Goal: Information Seeking & Learning: Learn about a topic

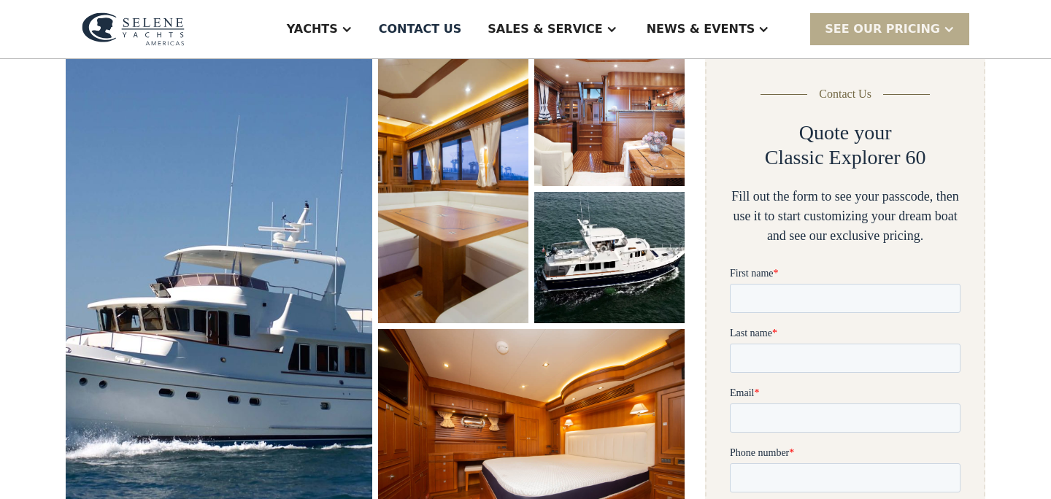
scroll to position [217, 0]
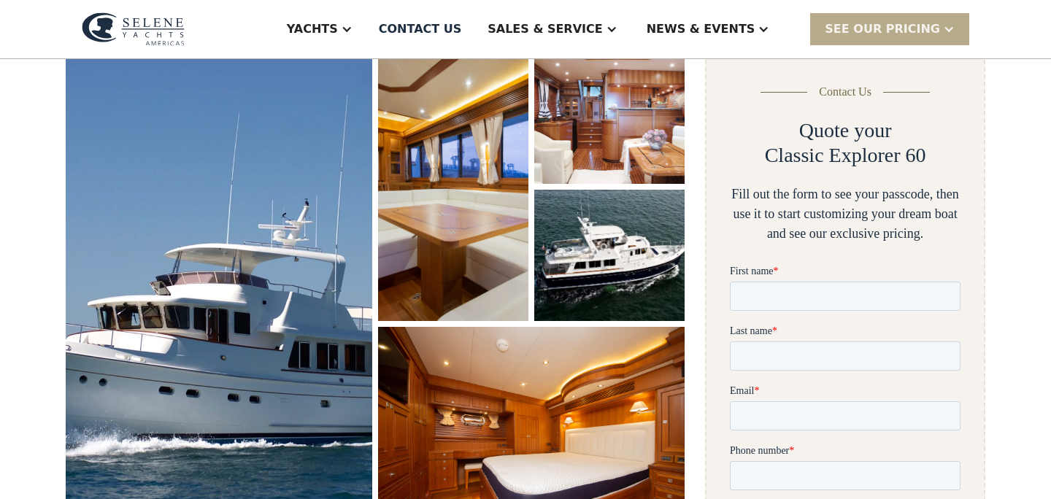
click at [463, 150] on img "open lightbox" at bounding box center [453, 187] width 157 height 280
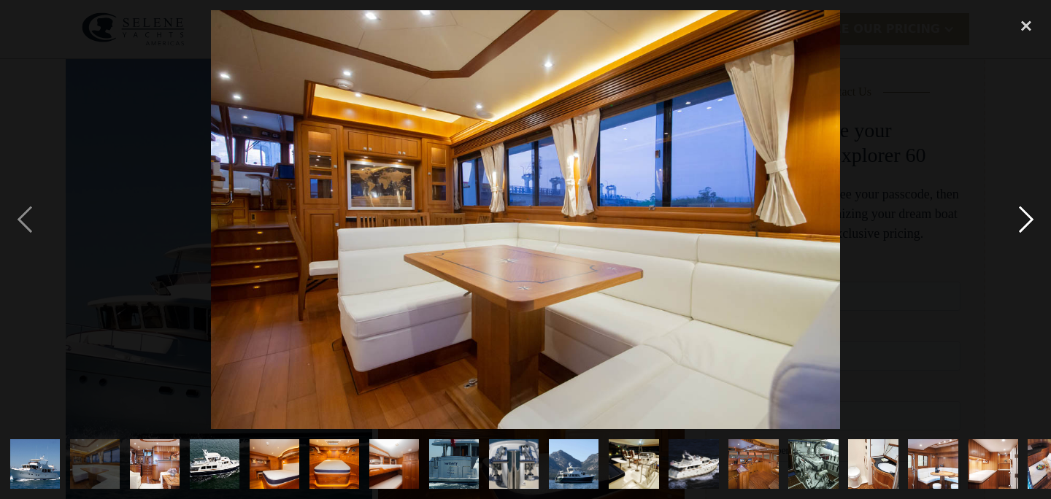
click at [1028, 210] on div "next image" at bounding box center [1026, 219] width 50 height 419
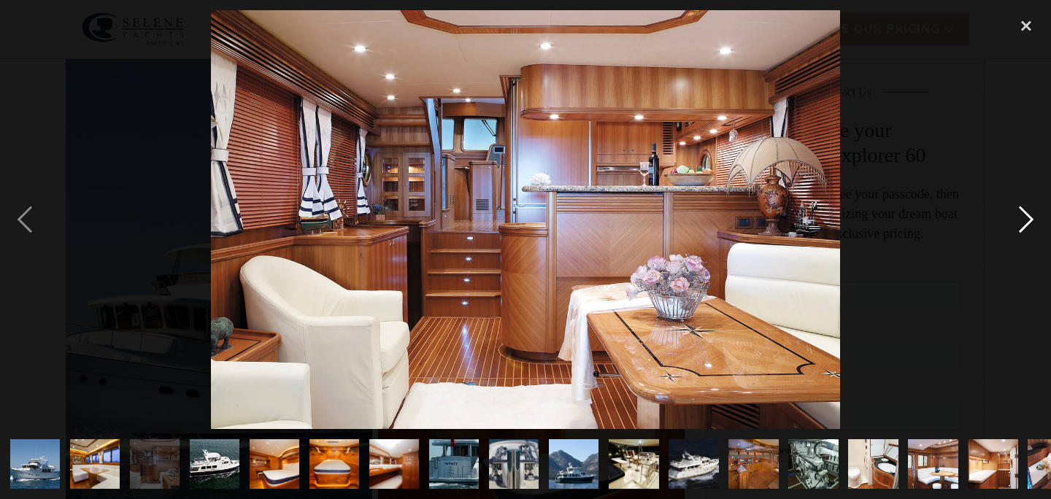
click at [1028, 210] on div "next image" at bounding box center [1026, 219] width 50 height 419
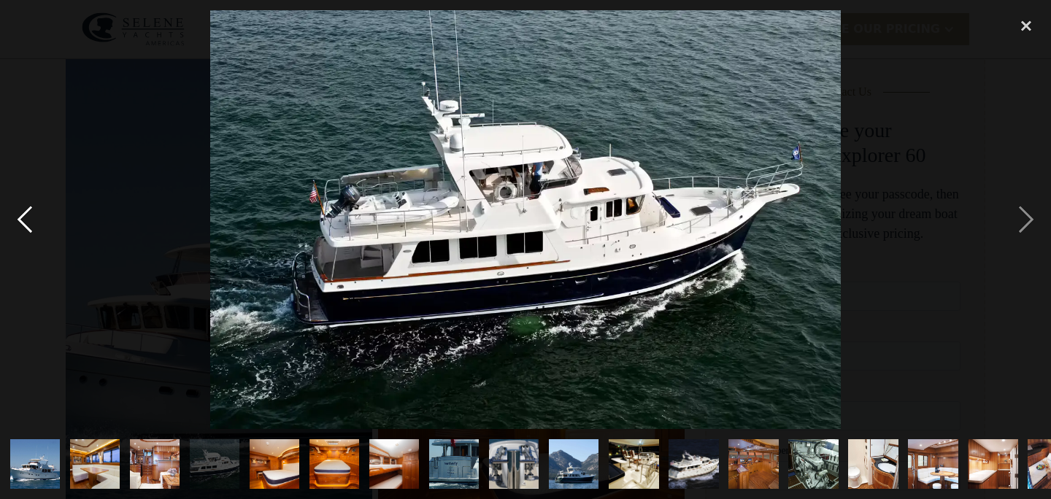
click at [24, 229] on div "previous image" at bounding box center [25, 219] width 50 height 419
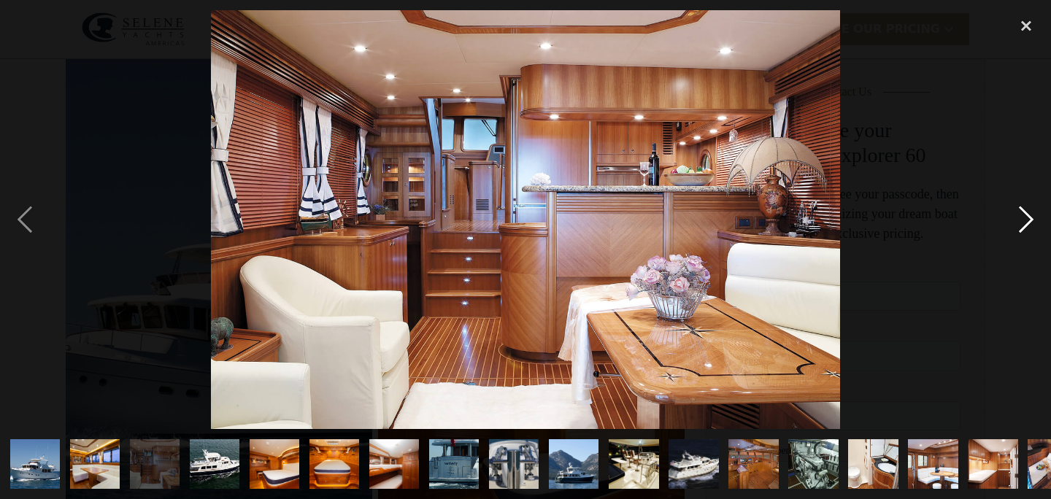
click at [1018, 222] on div "next image" at bounding box center [1026, 219] width 50 height 419
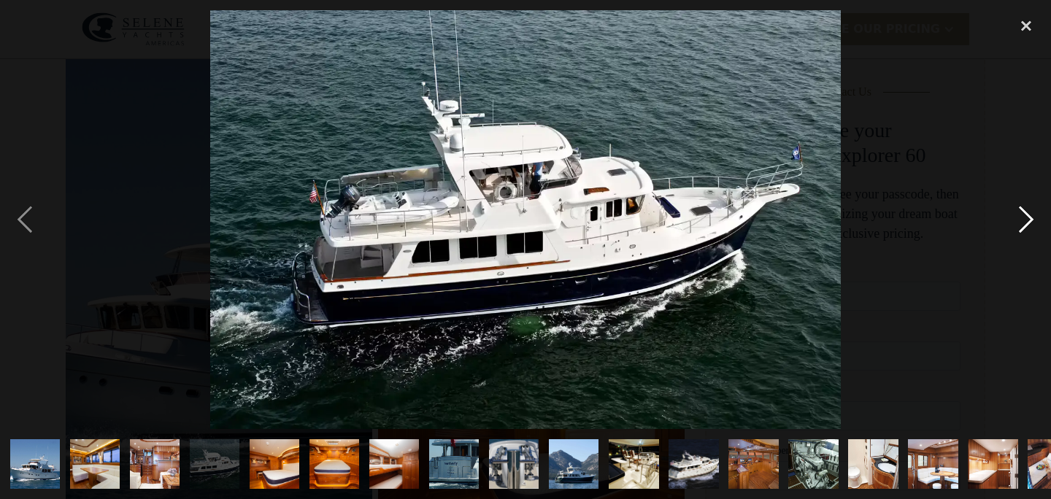
click at [1018, 222] on div "next image" at bounding box center [1026, 219] width 50 height 419
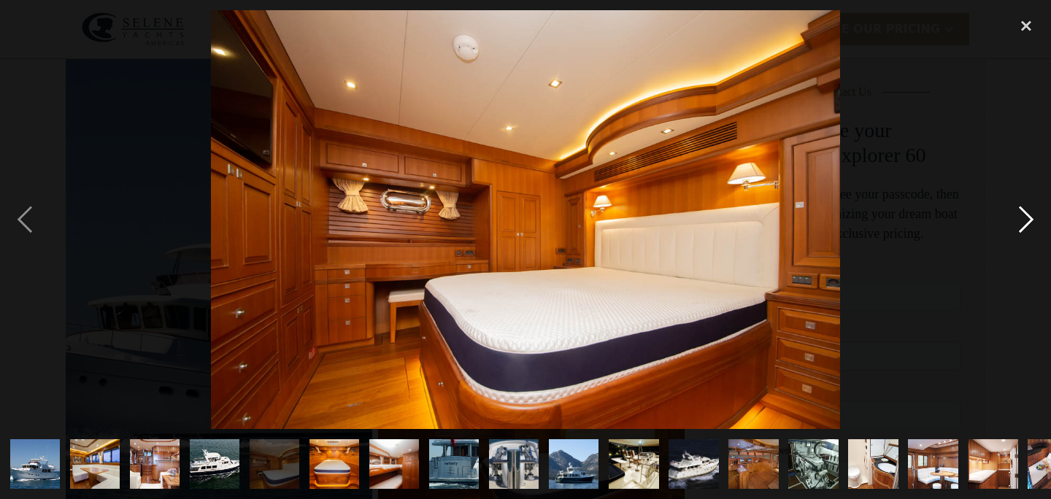
click at [1018, 222] on div "next image" at bounding box center [1026, 219] width 50 height 419
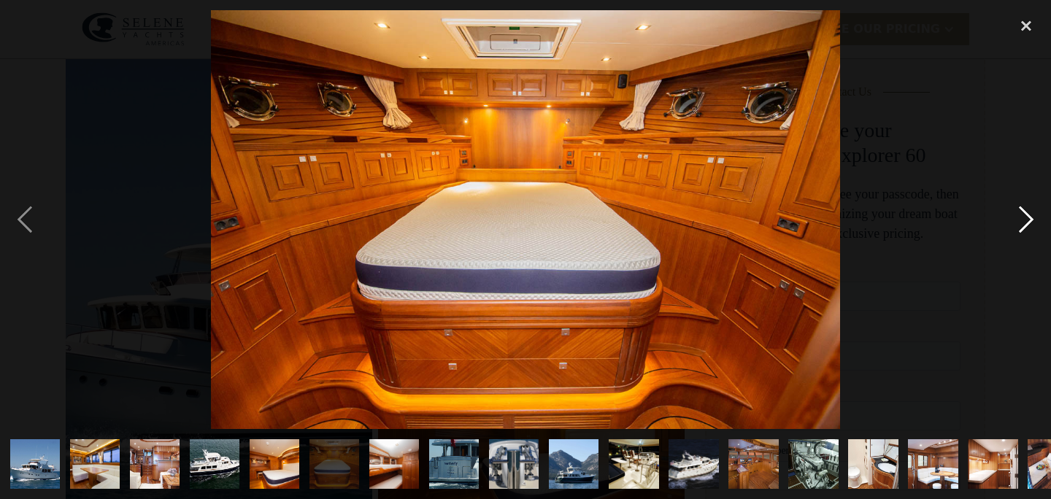
click at [1018, 222] on div "next image" at bounding box center [1026, 219] width 50 height 419
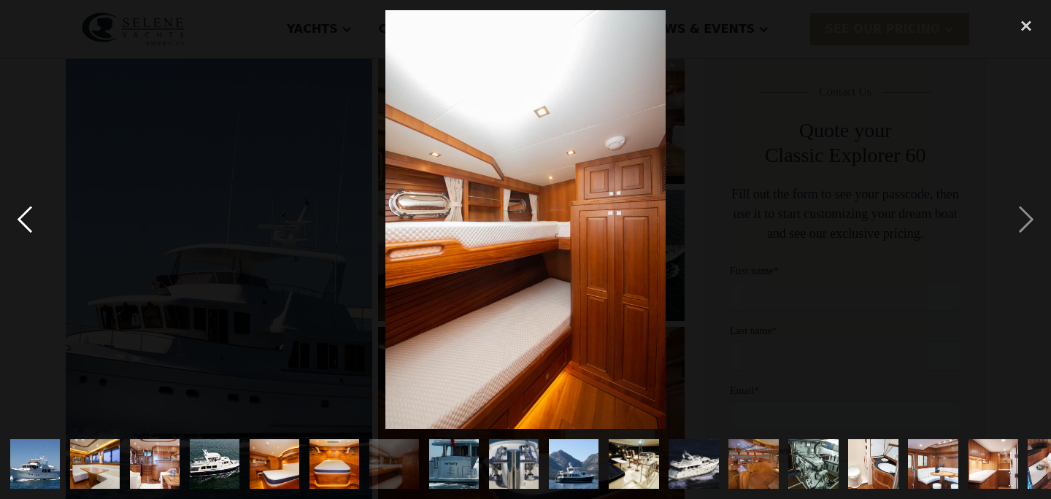
click at [34, 221] on div "previous image" at bounding box center [25, 219] width 50 height 419
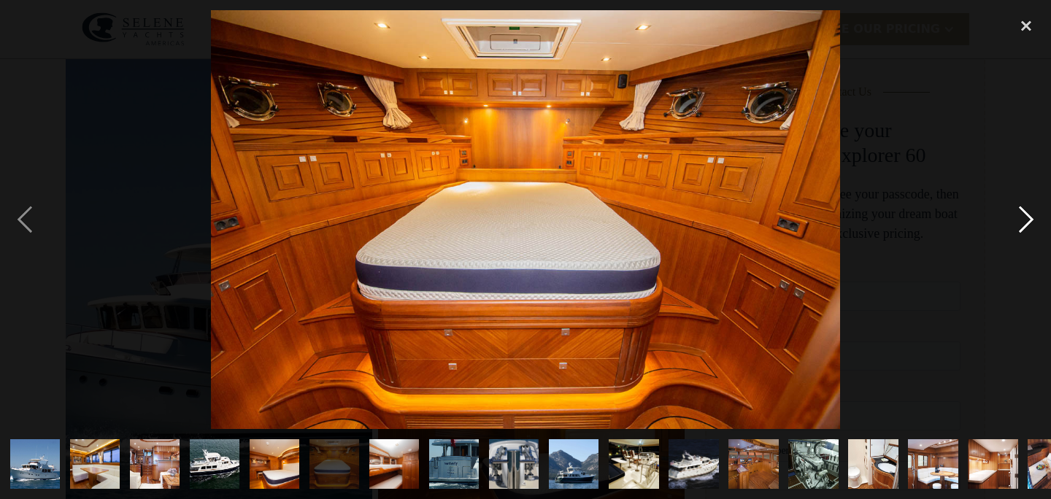
click at [1022, 223] on div "next image" at bounding box center [1026, 219] width 50 height 419
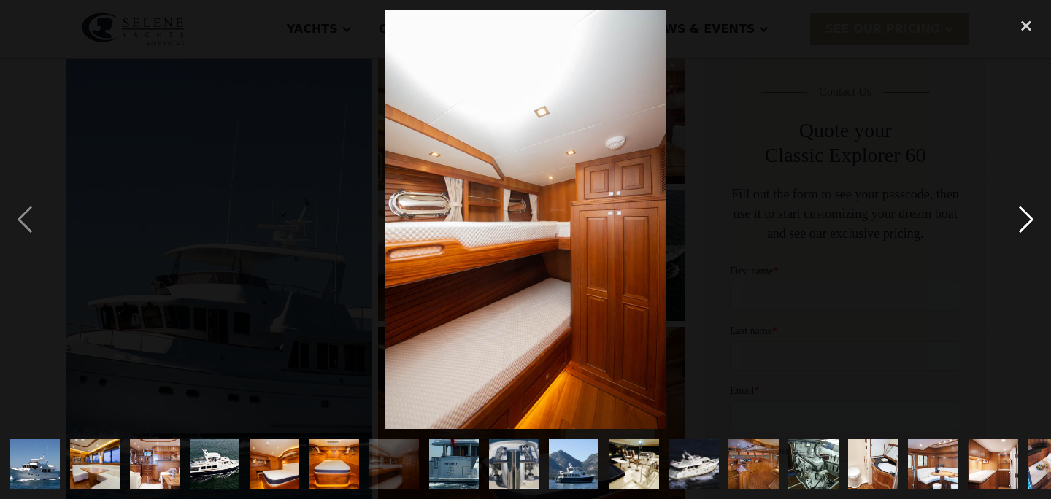
click at [1022, 223] on div "next image" at bounding box center [1026, 219] width 50 height 419
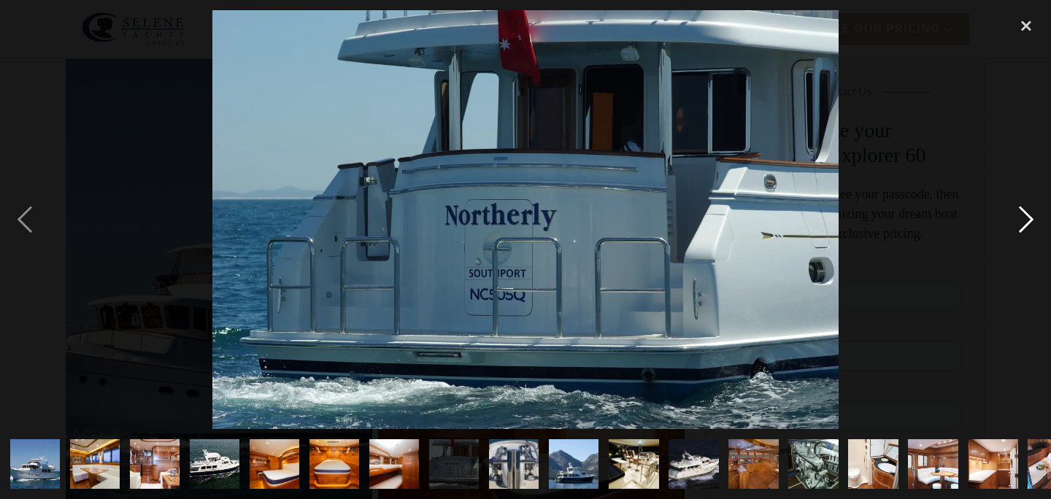
click at [1022, 223] on div "next image" at bounding box center [1026, 219] width 50 height 419
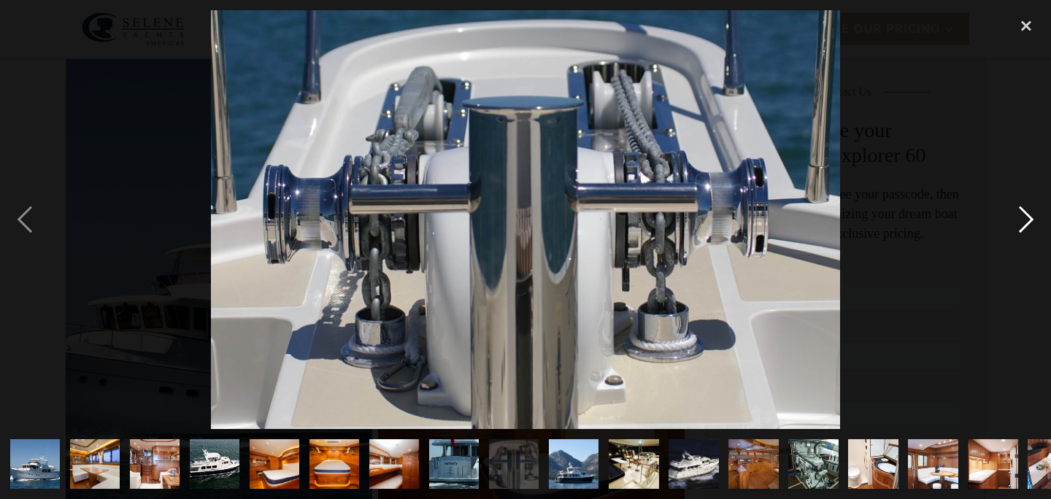
click at [1022, 223] on div "next image" at bounding box center [1026, 219] width 50 height 419
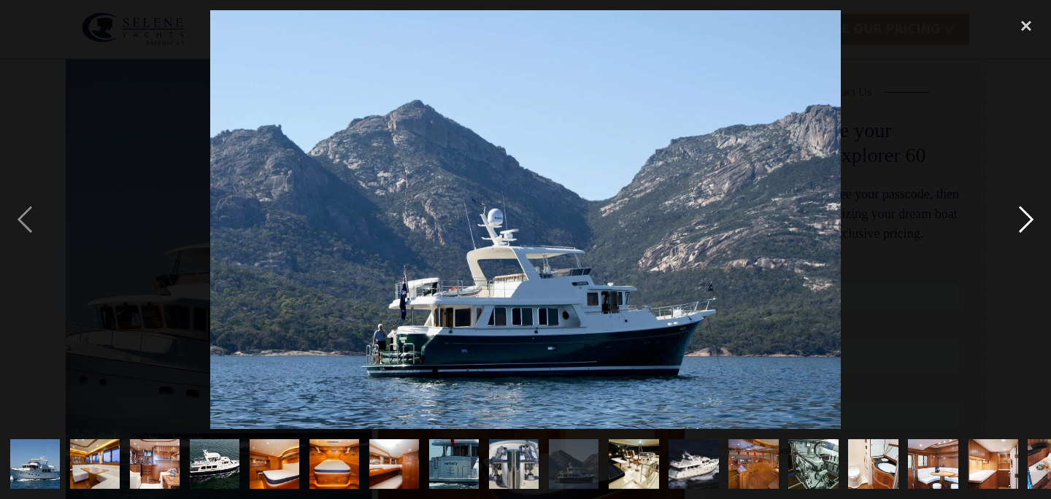
click at [1022, 223] on div "next image" at bounding box center [1026, 219] width 50 height 419
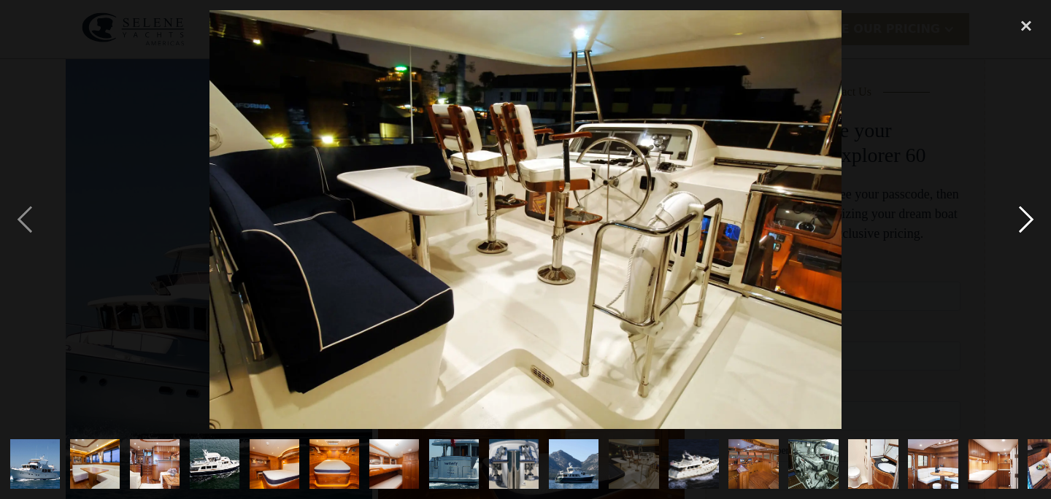
click at [1022, 223] on div "next image" at bounding box center [1026, 219] width 50 height 419
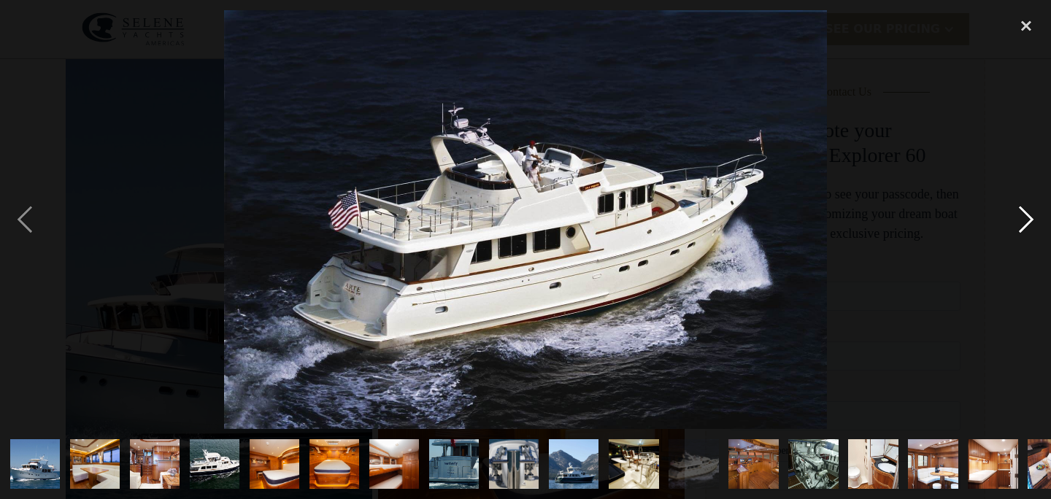
click at [1022, 223] on div "next image" at bounding box center [1026, 219] width 50 height 419
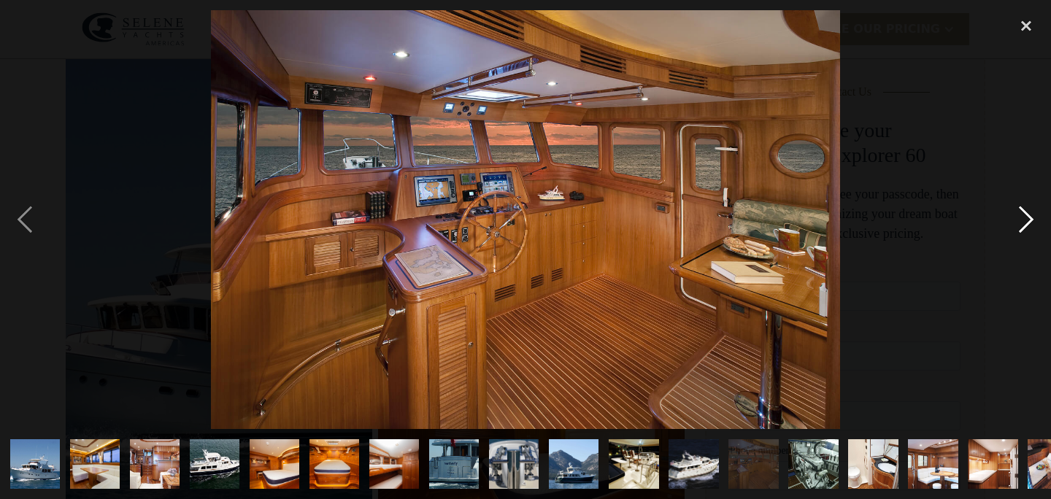
click at [1022, 223] on div "next image" at bounding box center [1026, 219] width 50 height 419
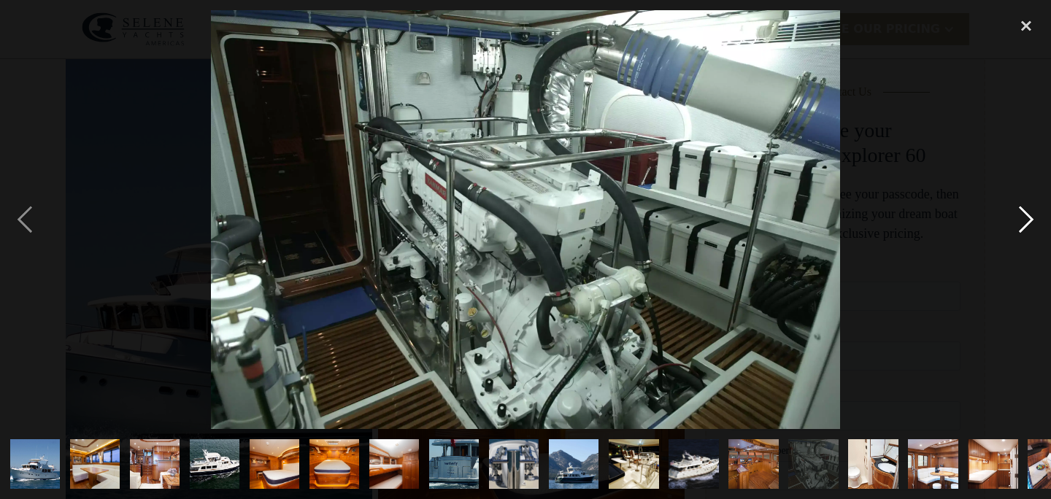
click at [1022, 223] on div "next image" at bounding box center [1026, 219] width 50 height 419
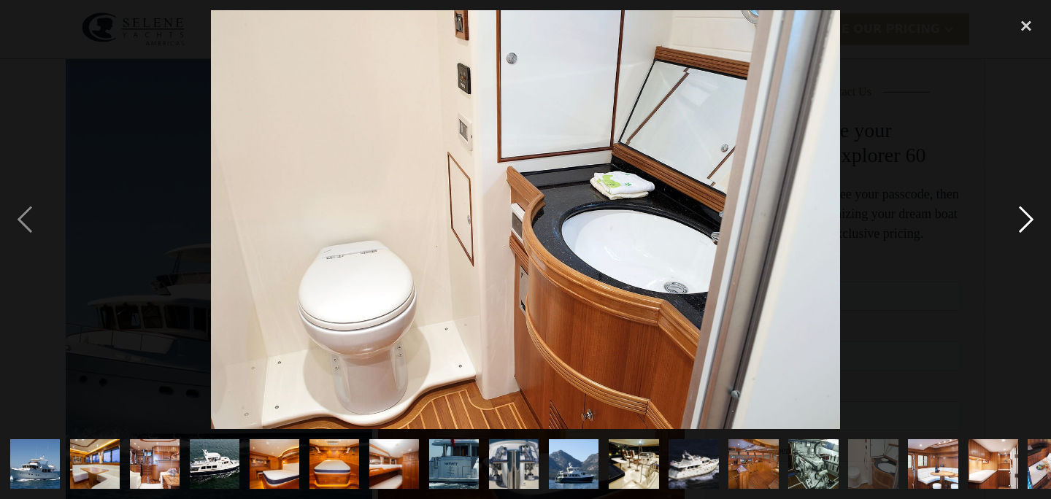
click at [1022, 223] on div "next image" at bounding box center [1026, 219] width 50 height 419
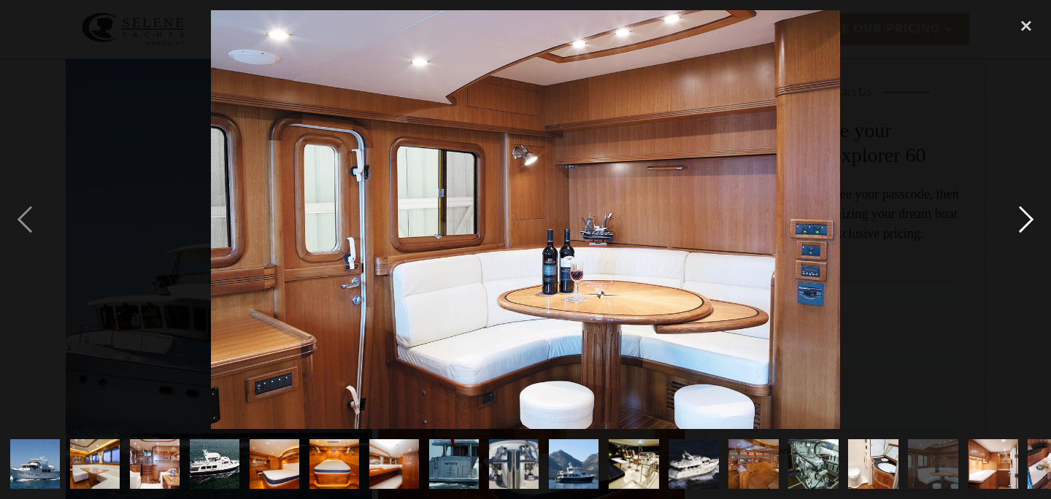
click at [1022, 223] on div "next image" at bounding box center [1026, 219] width 50 height 419
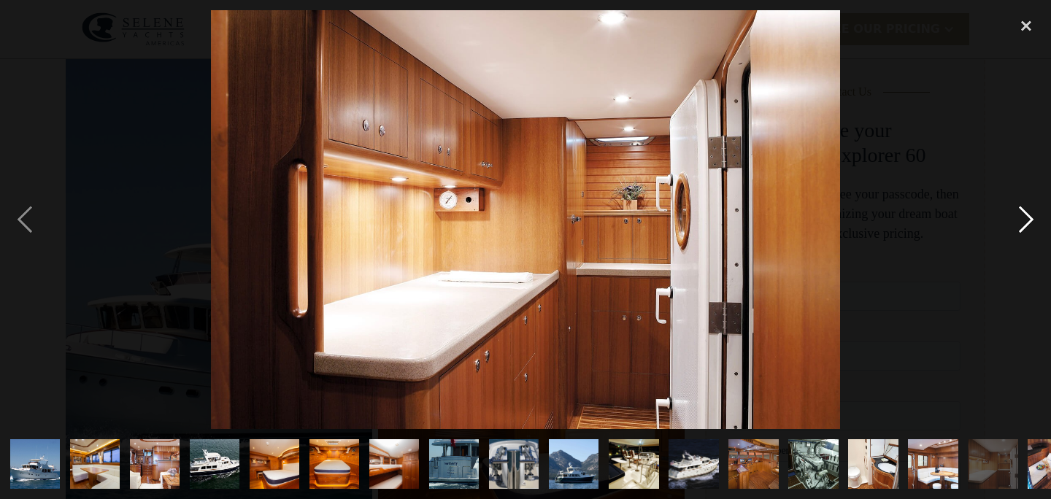
click at [1022, 223] on div "next image" at bounding box center [1026, 219] width 50 height 419
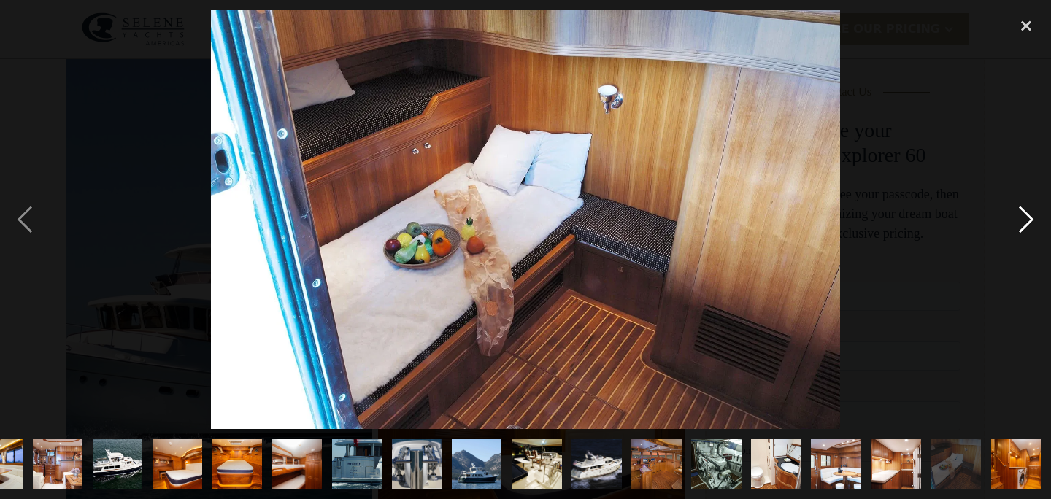
scroll to position [0, 97]
click at [34, 219] on div "previous image" at bounding box center [25, 219] width 50 height 419
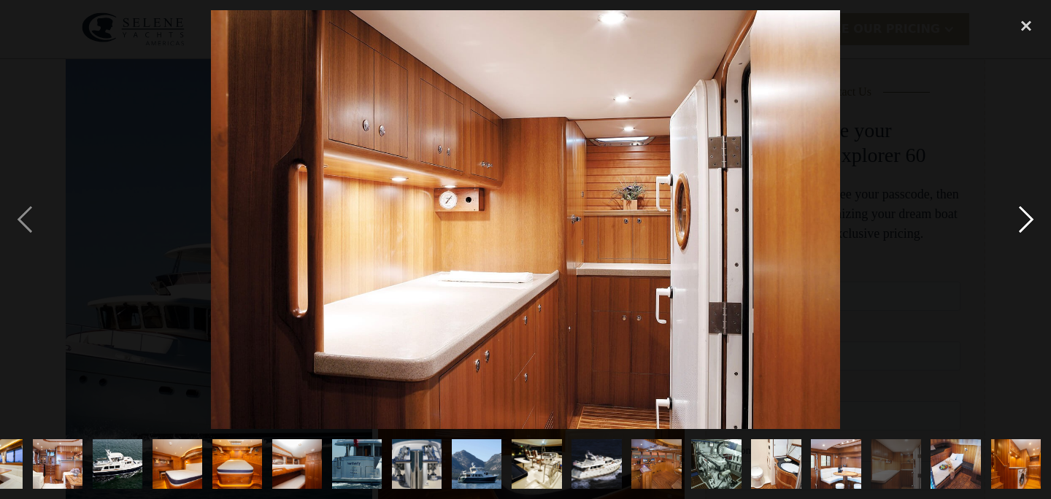
click at [1029, 225] on div "next image" at bounding box center [1026, 219] width 50 height 419
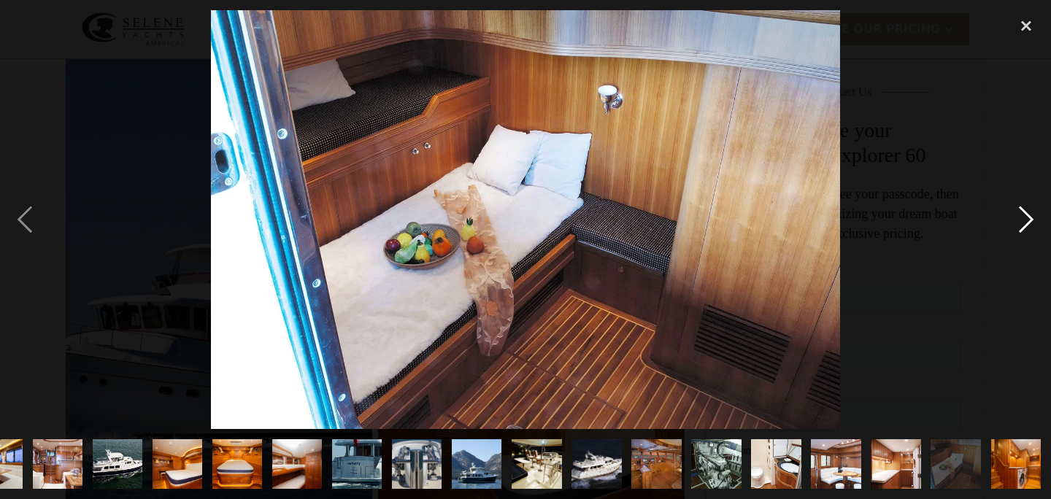
click at [1029, 225] on div "next image" at bounding box center [1026, 219] width 50 height 419
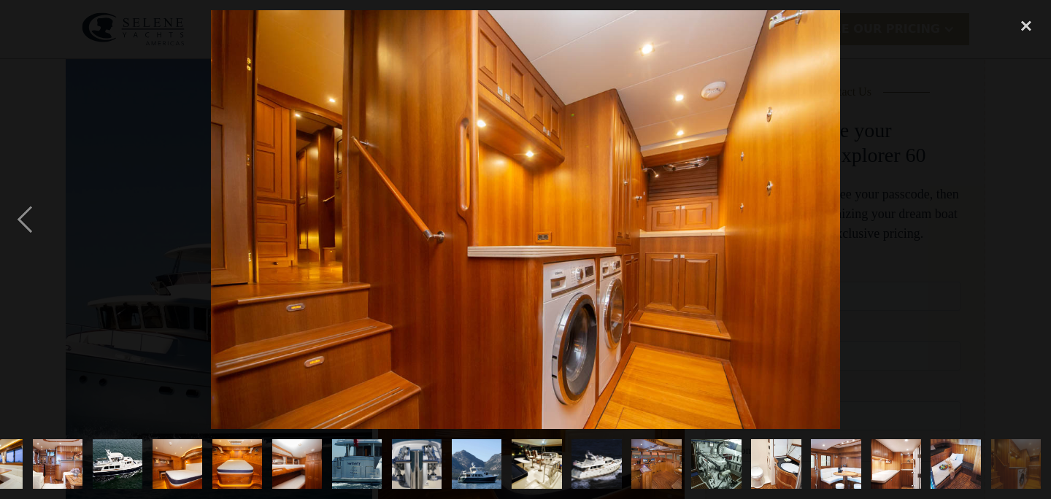
click at [1029, 225] on div "next image" at bounding box center [1026, 219] width 50 height 419
click at [1020, 216] on div "next image" at bounding box center [1026, 219] width 50 height 419
click at [1040, 224] on div "next image" at bounding box center [1026, 219] width 50 height 419
click at [1025, 24] on div "close lightbox" at bounding box center [1026, 26] width 50 height 32
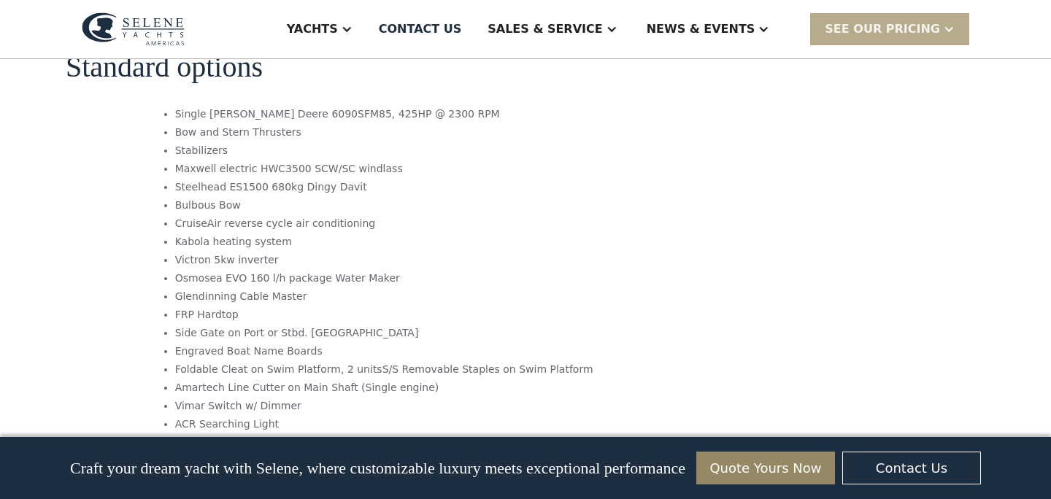
scroll to position [2262, 0]
